Goal: Task Accomplishment & Management: Complete application form

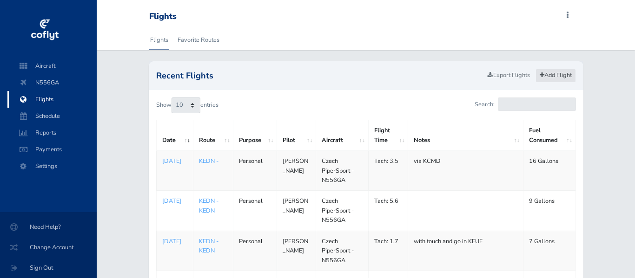
scroll to position [0, 0]
click at [549, 76] on link "Add Flight" at bounding box center [555, 75] width 40 height 13
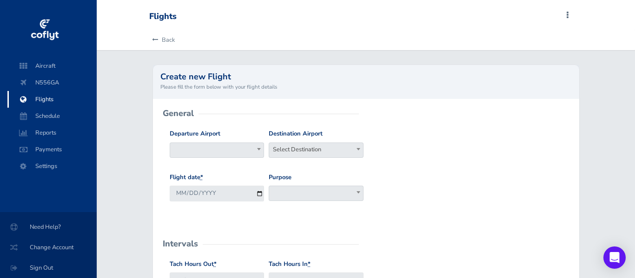
click at [226, 153] on span at bounding box center [217, 150] width 95 height 15
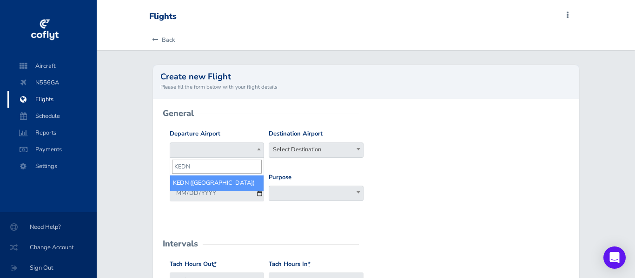
type input "KEDN"
select select "KEDN"
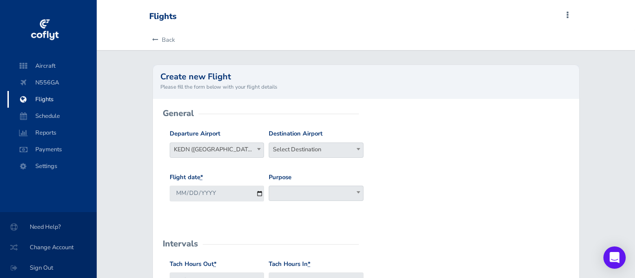
click at [299, 150] on span "Select Destination" at bounding box center [316, 149] width 94 height 13
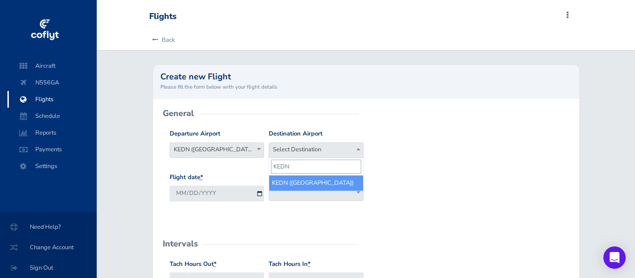
type input "KEDN"
select select "KEDN"
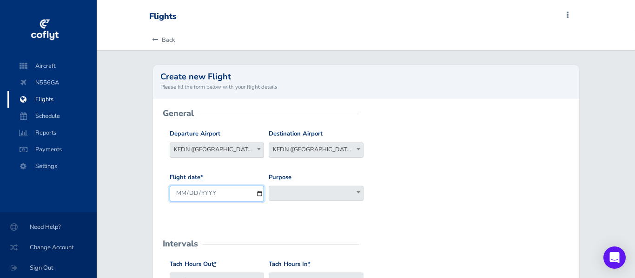
click at [260, 195] on input "2025-09-03" at bounding box center [217, 193] width 95 height 15
type input "2025-09-02"
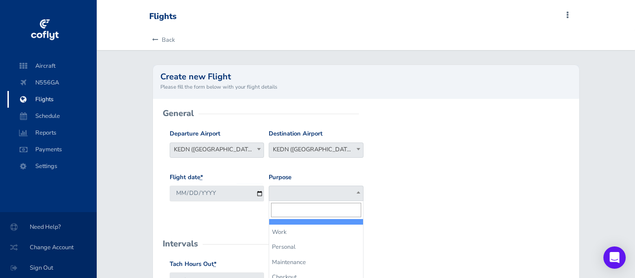
click at [298, 192] on span at bounding box center [316, 193] width 95 height 15
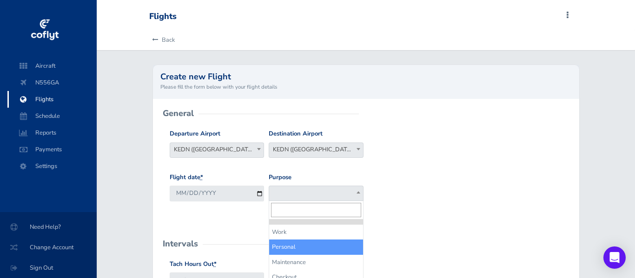
select select "Personal"
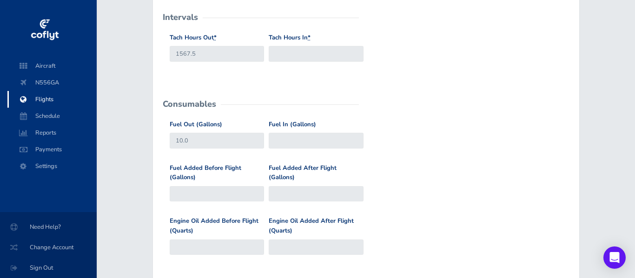
scroll to position [229, 0]
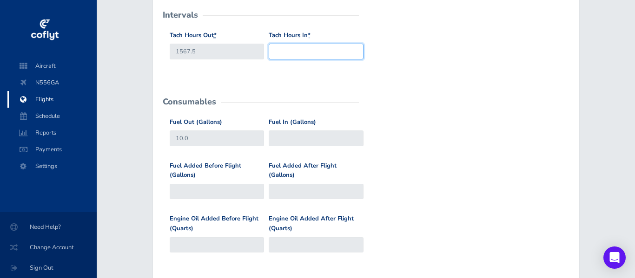
click at [298, 55] on input "Tach Hours In *" at bounding box center [316, 51] width 95 height 15
type input "2"
type input "1570.6"
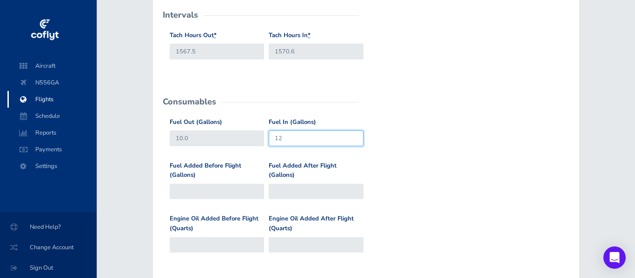
type input "12"
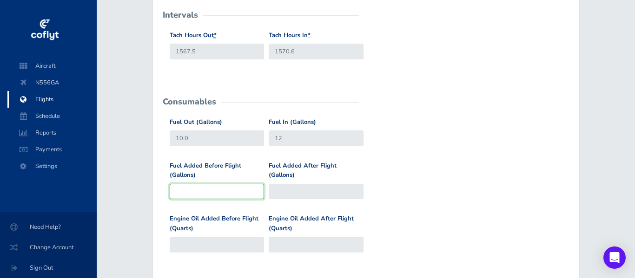
type input "10"
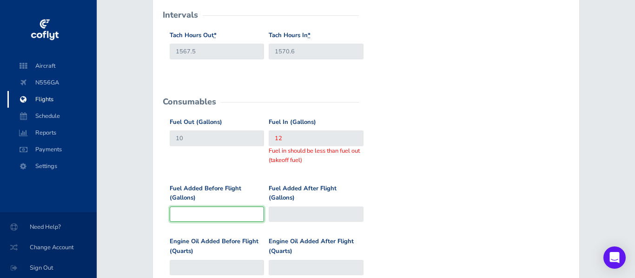
type input "1"
type input "11"
type input "14"
type input "24"
type input "14.6"
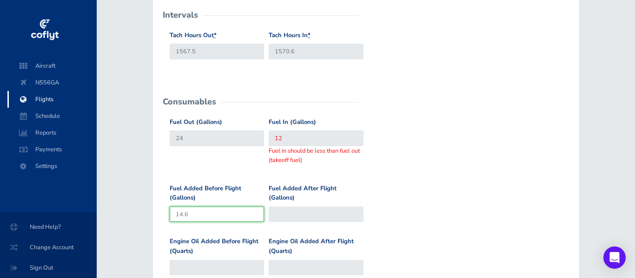
type input "24.6"
type input "14.6"
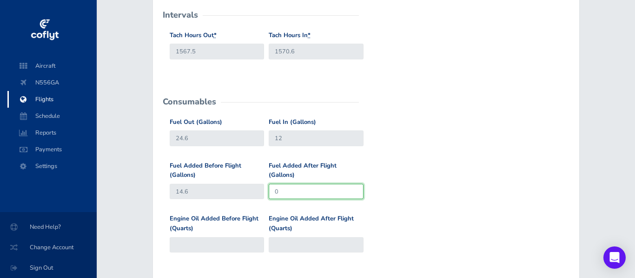
type input "0"
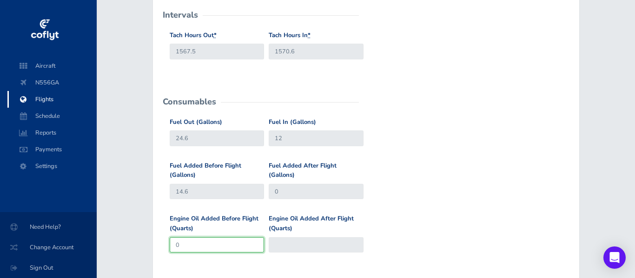
type input "0"
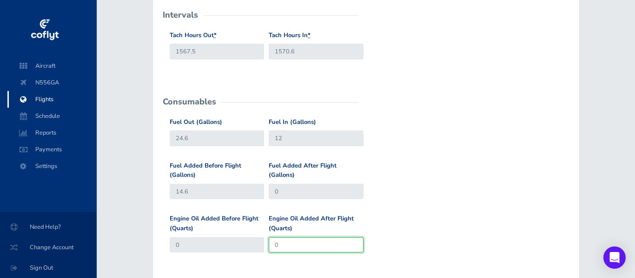
type input "0"
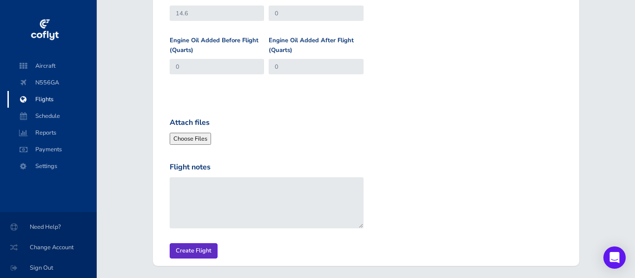
click at [185, 253] on input "Create Flight" at bounding box center [194, 250] width 48 height 15
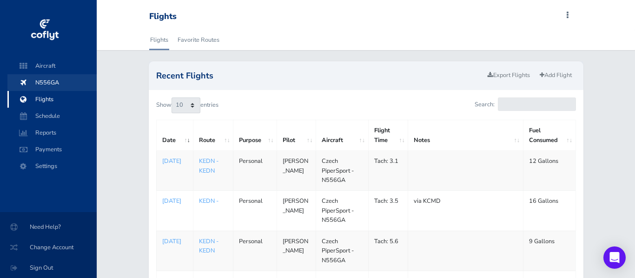
click at [46, 85] on span "N556GA" at bounding box center [52, 82] width 71 height 17
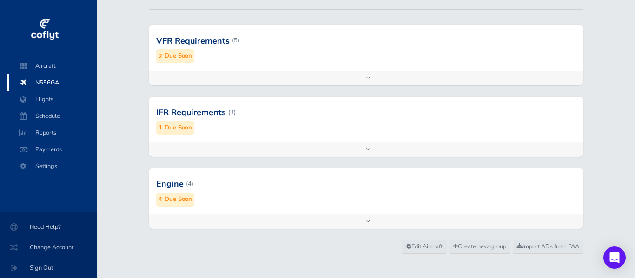
scroll to position [117, 0]
click at [177, 199] on small "Due Soon" at bounding box center [177, 199] width 27 height 10
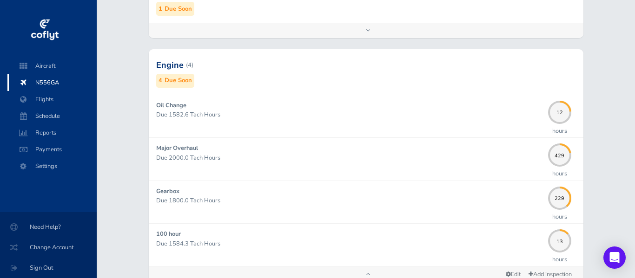
scroll to position [239, 0]
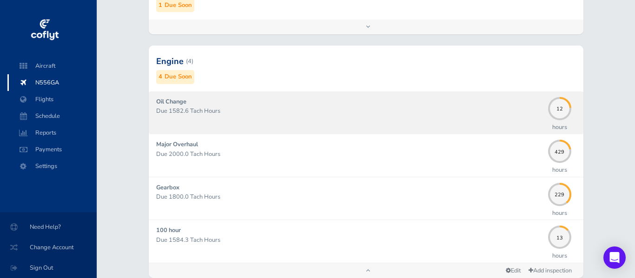
click at [202, 104] on div "Oil Change Due 1582.6 Tach Hours" at bounding box center [349, 112] width 387 height 31
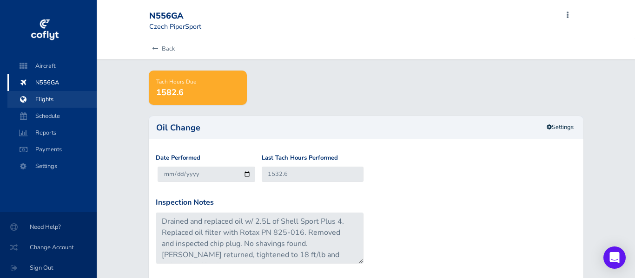
click at [42, 98] on span "Flights" at bounding box center [52, 99] width 71 height 17
